Goal: Navigation & Orientation: Find specific page/section

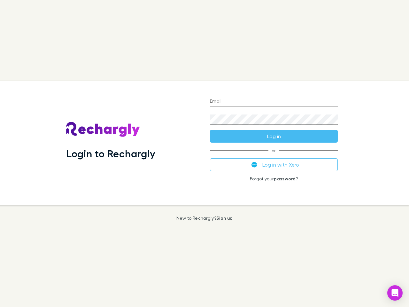
click at [205, 153] on div "Login to Rechargly" at bounding box center [133, 143] width 144 height 124
click at [274, 102] on input "Email" at bounding box center [274, 102] width 128 height 10
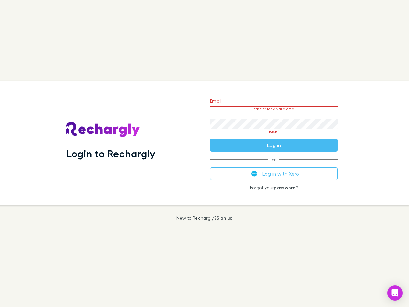
click at [274, 136] on form "Email Please enter a valid email. Password Please fill Log in" at bounding box center [274, 121] width 128 height 60
click at [274, 165] on div "Email Please enter a valid email. Password Please fill Log in or Log in with Xe…" at bounding box center [274, 143] width 138 height 124
click at [395, 293] on icon "Open Intercom Messenger" at bounding box center [395, 293] width 7 height 8
